Goal: Book appointment/travel/reservation

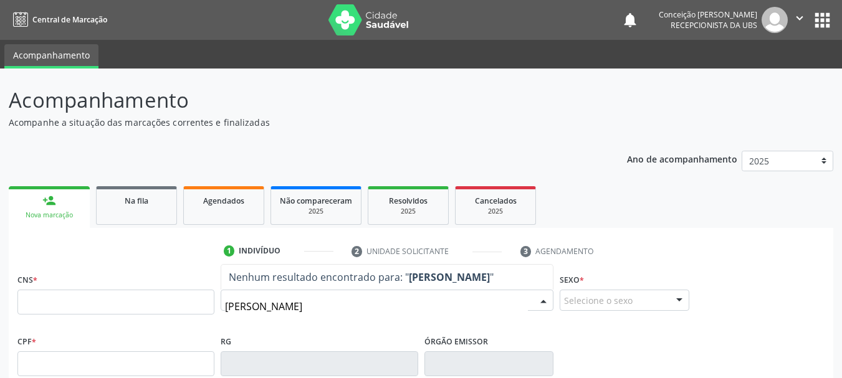
type input "[PERSON_NAME]"
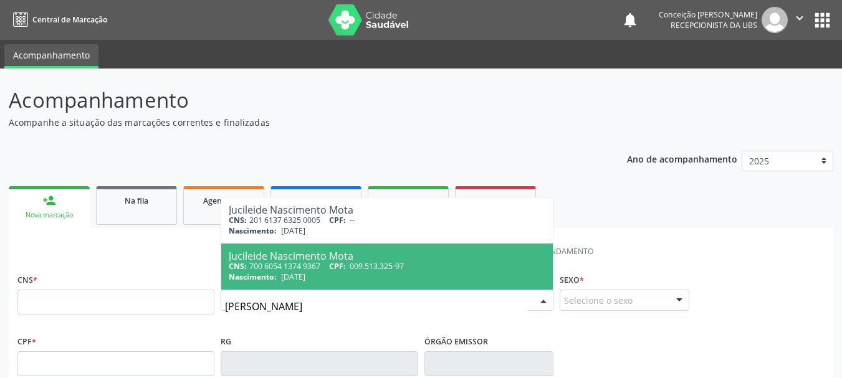
click at [353, 270] on span "009.513.325-97" at bounding box center [377, 266] width 54 height 11
type input "700 6054 1374 9367"
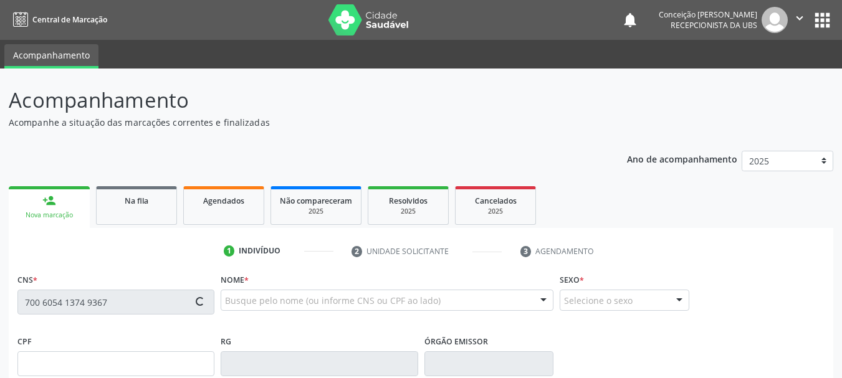
type input "[DATE]"
type input "[PERSON_NAME]"
type input "[PHONE_NUMBER]"
type input "S/N"
type input "009.513.325-97"
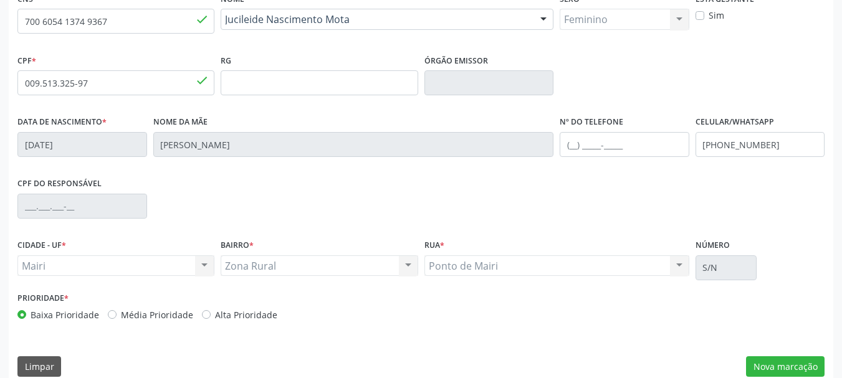
scroll to position [297, 0]
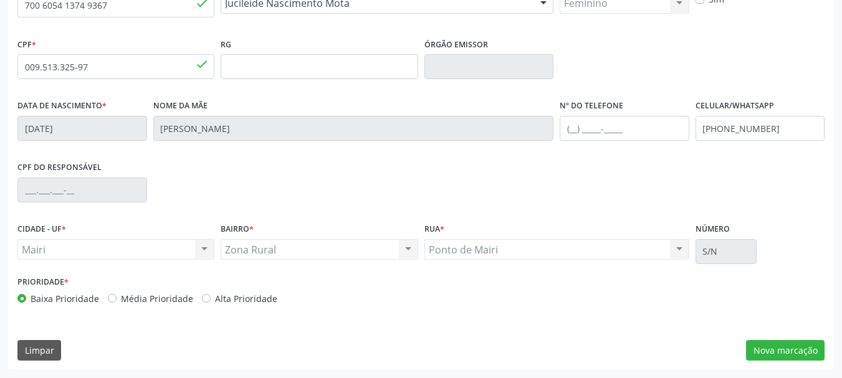
click at [215, 297] on label "Alta Prioridade" at bounding box center [246, 298] width 62 height 13
click at [203, 297] on input "Alta Prioridade" at bounding box center [206, 297] width 9 height 11
radio input "true"
click at [782, 349] on button "Nova marcação" at bounding box center [785, 350] width 79 height 21
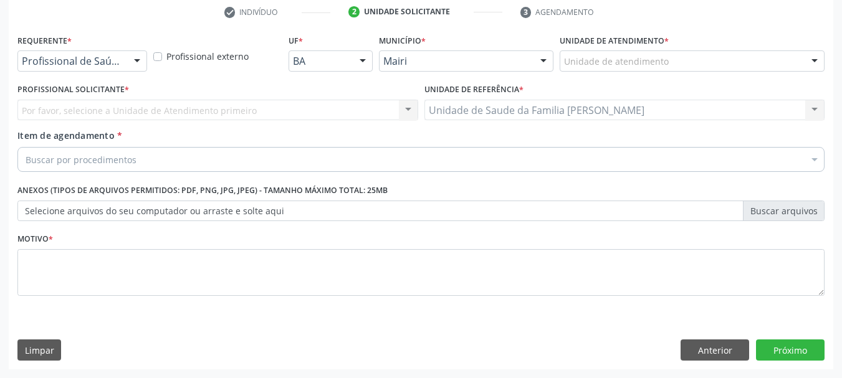
scroll to position [239, 0]
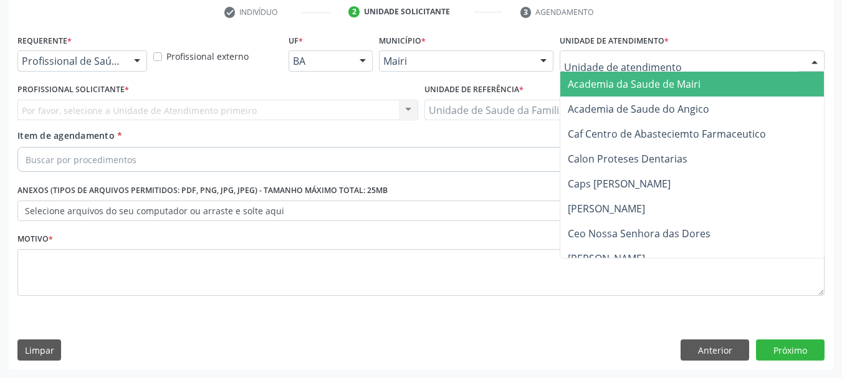
click at [812, 62] on div at bounding box center [814, 61] width 19 height 21
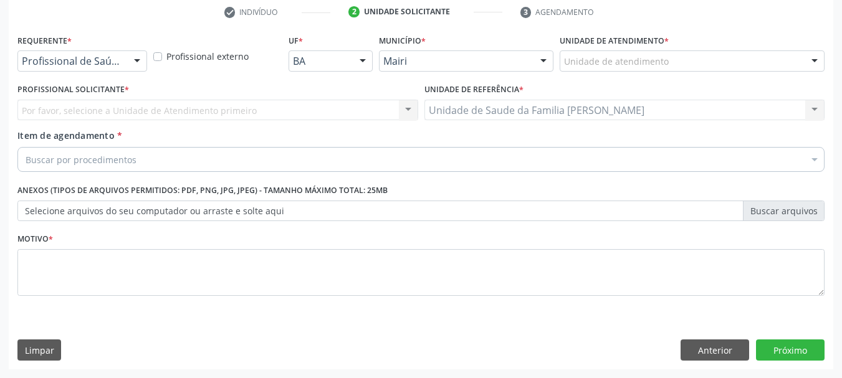
click at [812, 59] on div at bounding box center [814, 61] width 19 height 21
click at [820, 60] on div at bounding box center [814, 61] width 19 height 21
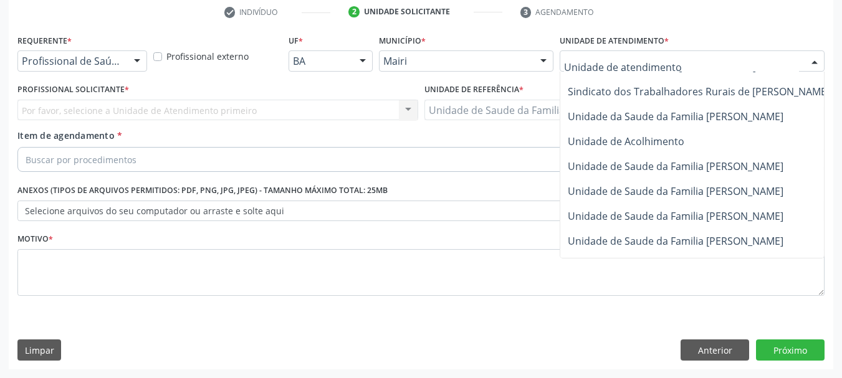
scroll to position [945, 0]
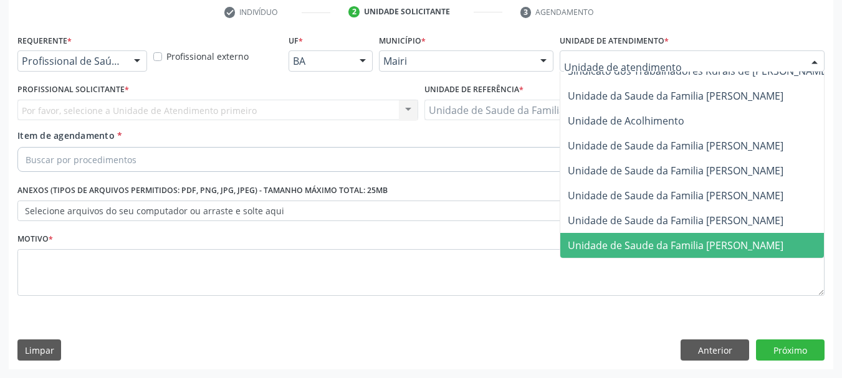
click at [621, 239] on span "Unidade de Saude da Familia [PERSON_NAME]" at bounding box center [676, 246] width 216 height 14
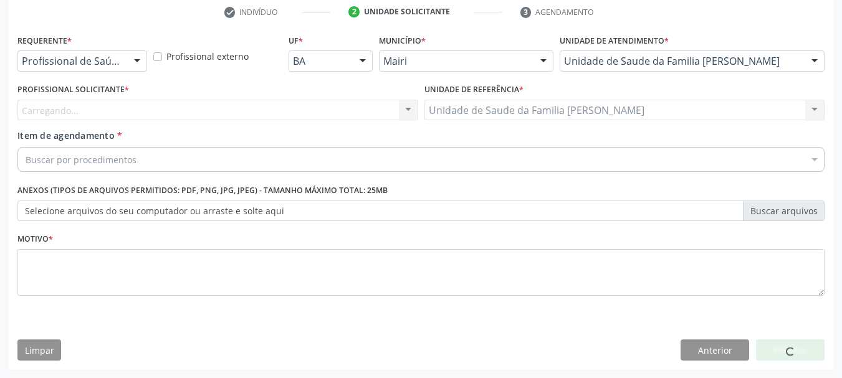
click at [410, 105] on div "Carregando... Nenhum resultado encontrado para: " " Não há nenhuma opção para s…" at bounding box center [217, 110] width 401 height 21
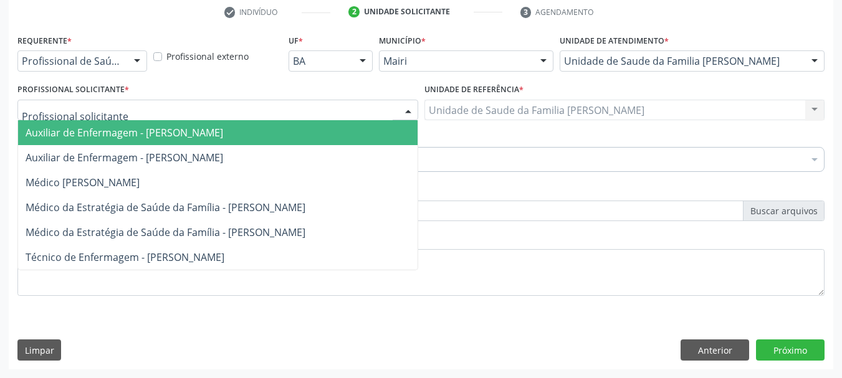
click at [410, 105] on div at bounding box center [408, 110] width 19 height 21
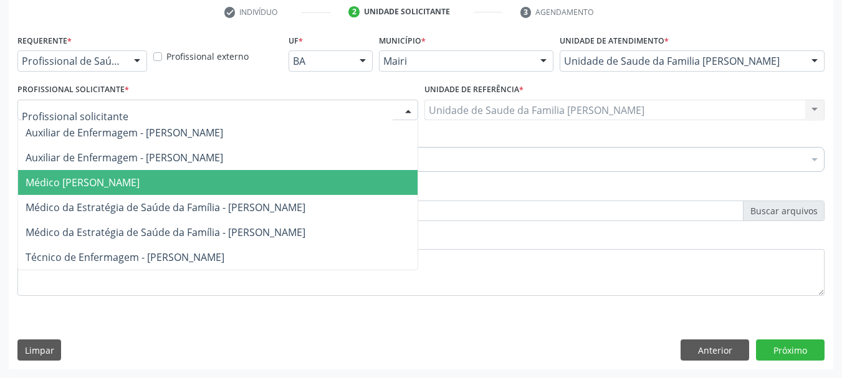
click at [308, 184] on span "Médico [PERSON_NAME]" at bounding box center [218, 182] width 400 height 25
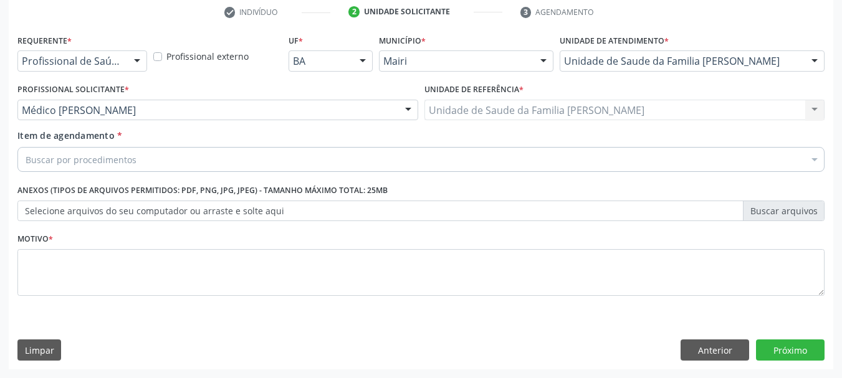
click at [26, 156] on input "Item de agendamento *" at bounding box center [26, 159] width 0 height 25
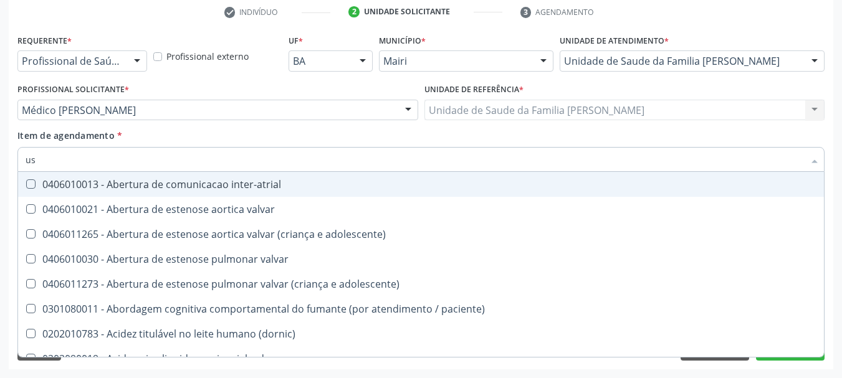
type input "usg"
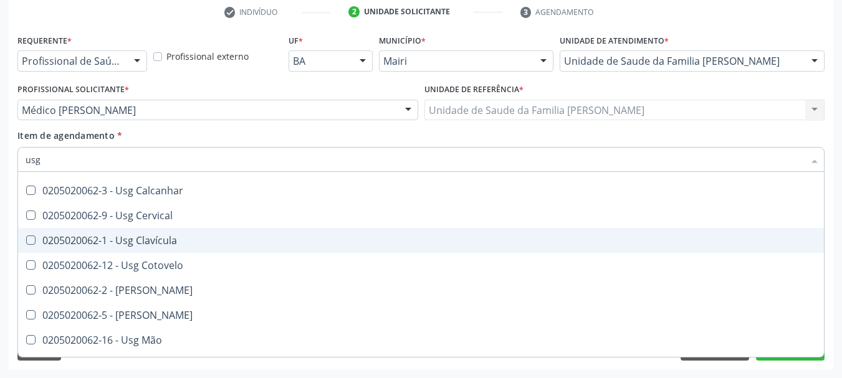
scroll to position [125, 0]
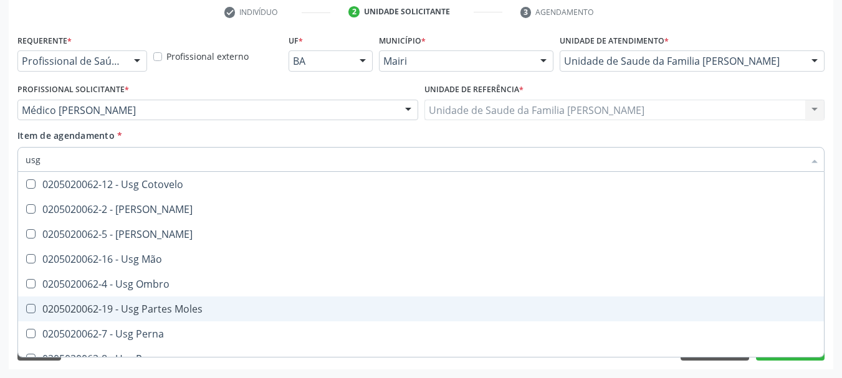
click at [143, 307] on div "0205020062-19 - Usg Partes Moles" at bounding box center [421, 309] width 791 height 10
checkbox Moles "true"
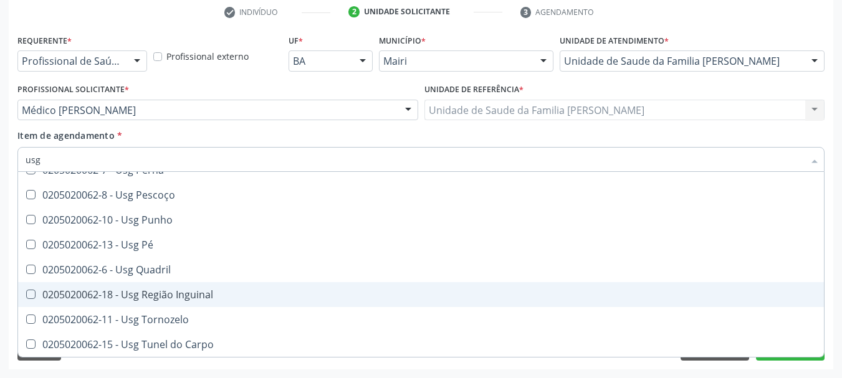
click at [833, 204] on div "Acompanhamento Acompanhe a situação das marcações correntes e finalizadas Relat…" at bounding box center [421, 103] width 842 height 549
checkbox Braço "true"
checkbox Moles "false"
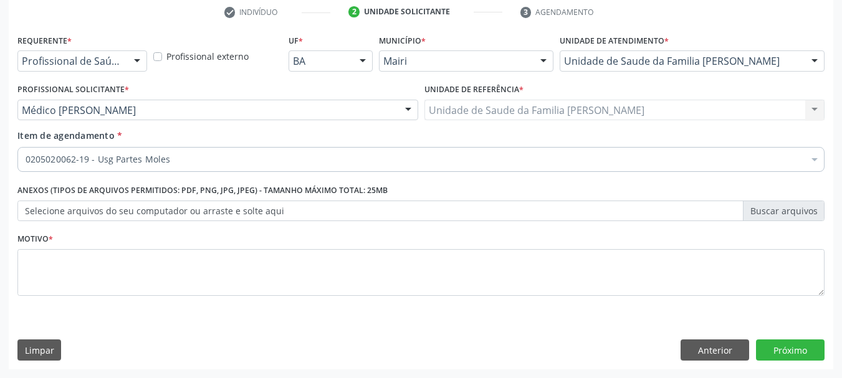
scroll to position [0, 0]
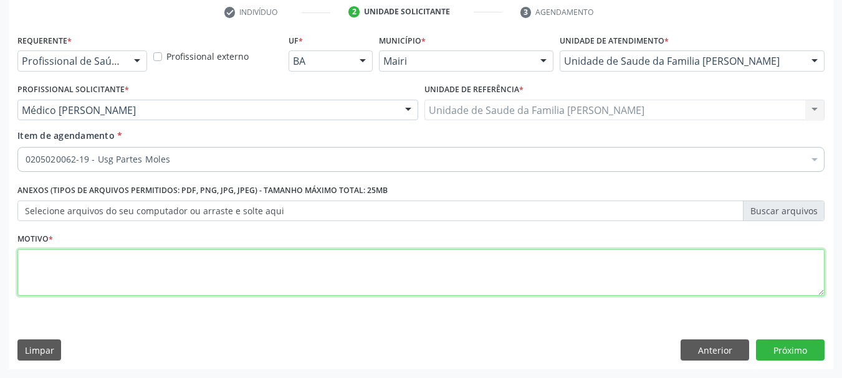
click at [114, 267] on textarea at bounding box center [420, 272] width 807 height 47
type textarea "u"
type textarea "dor joelho esquerdo"
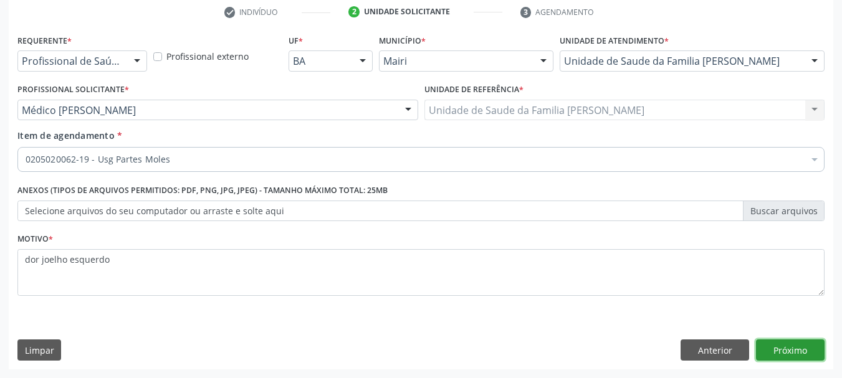
click at [800, 358] on button "Próximo" at bounding box center [790, 350] width 69 height 21
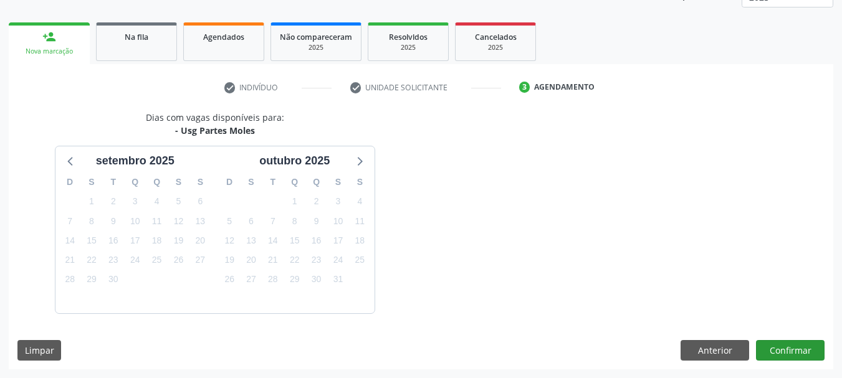
scroll to position [201, 0]
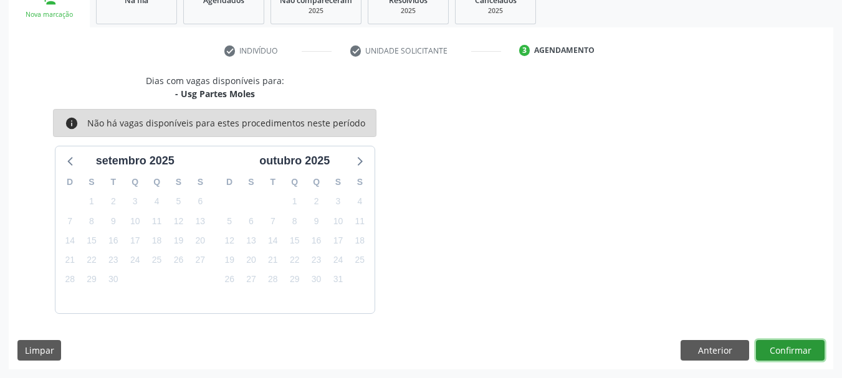
click at [795, 353] on button "Confirmar" at bounding box center [790, 350] width 69 height 21
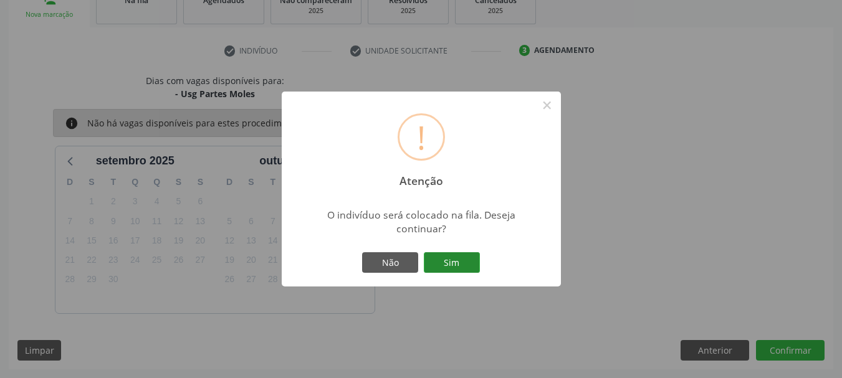
click at [476, 259] on button "Sim" at bounding box center [452, 262] width 56 height 21
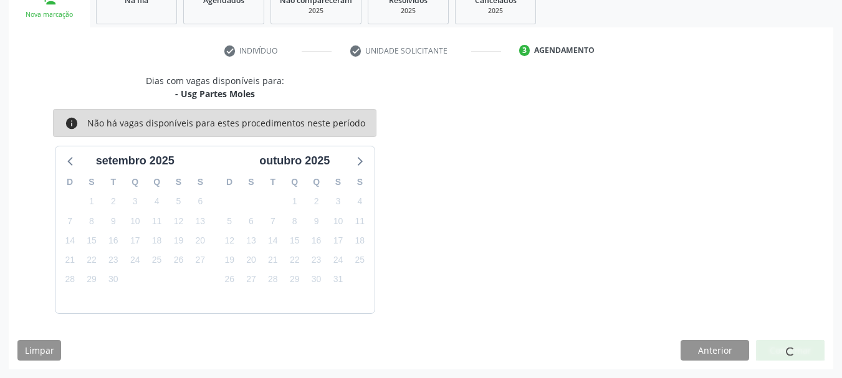
scroll to position [33, 0]
